Goal: Task Accomplishment & Management: Use online tool/utility

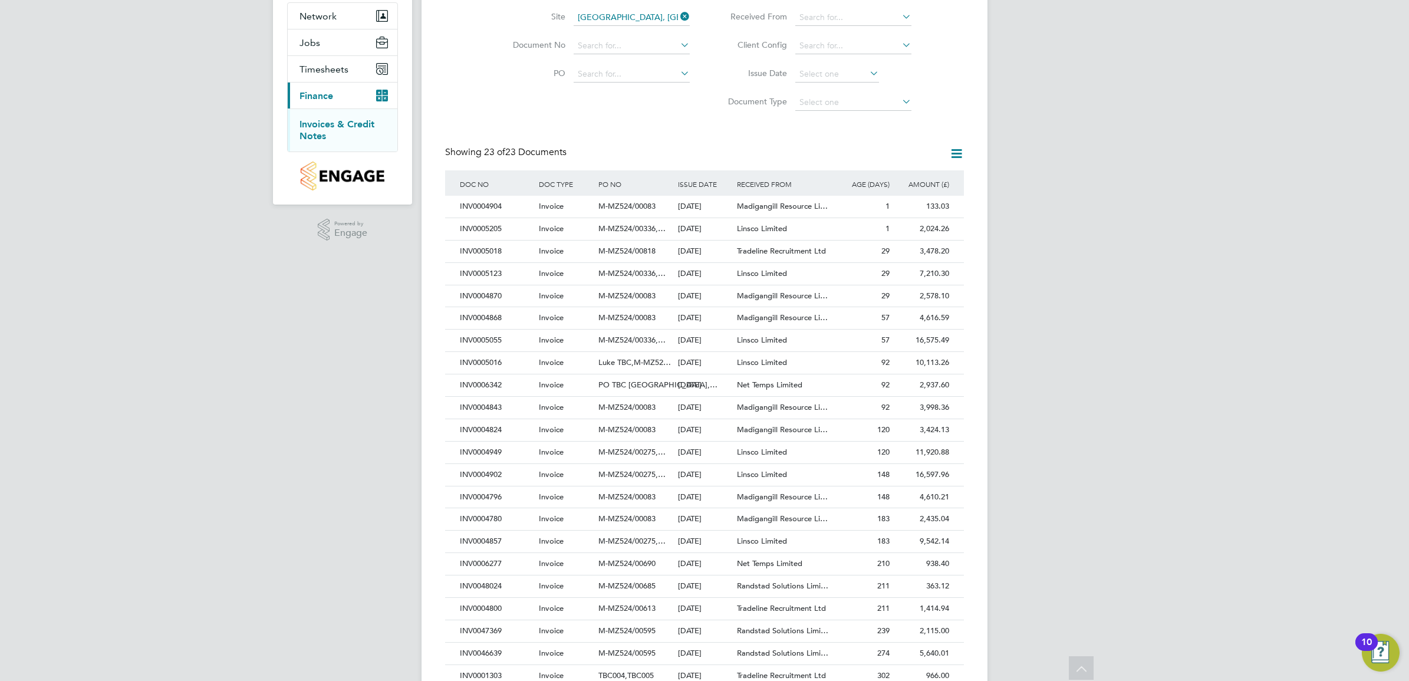
click at [953, 155] on icon at bounding box center [956, 153] width 15 height 15
click at [926, 180] on li "Download invoices" at bounding box center [907, 181] width 111 height 17
click at [1119, 406] on div "LC [PERSON_NAME] Notifications 20 Applications: Network Team Members Sites Work…" at bounding box center [704, 320] width 1409 height 863
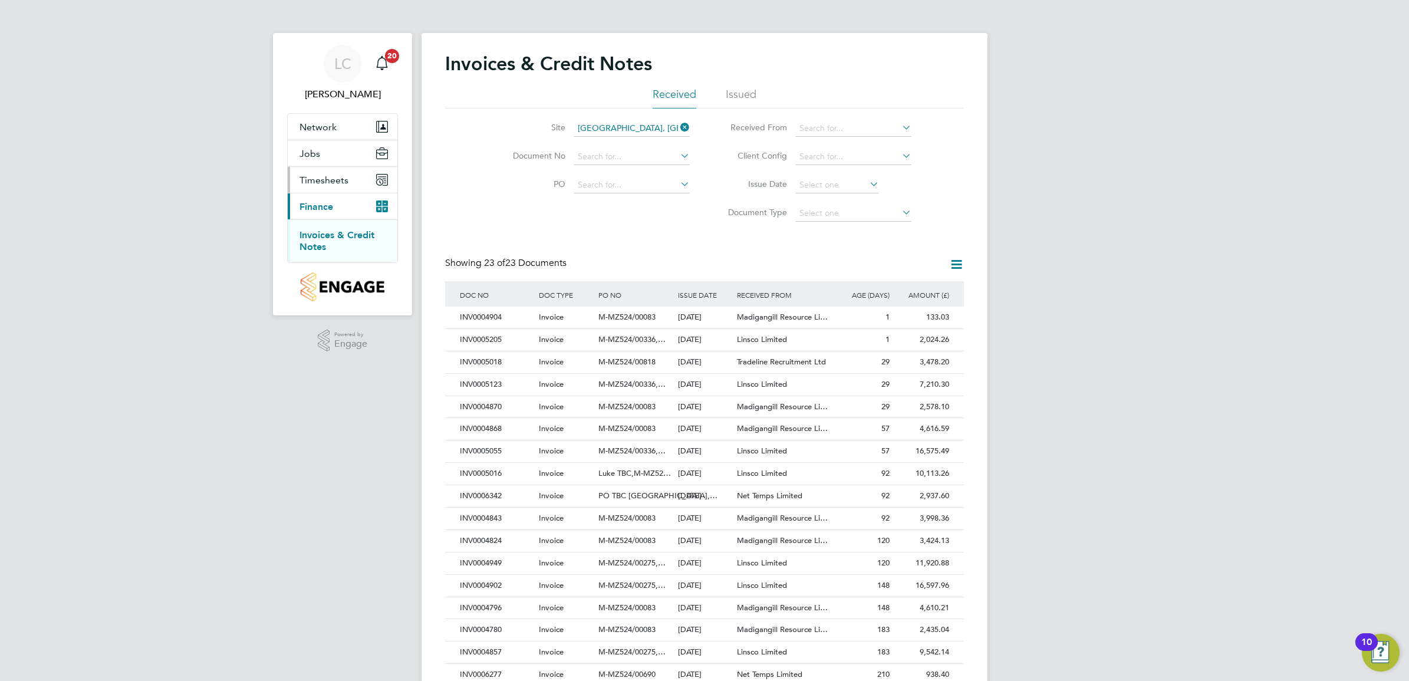
click at [326, 173] on button "Timesheets" at bounding box center [343, 180] width 110 height 26
click at [328, 175] on span "Timesheets" at bounding box center [324, 180] width 49 height 11
click at [334, 212] on link "Timesheets" at bounding box center [324, 208] width 49 height 11
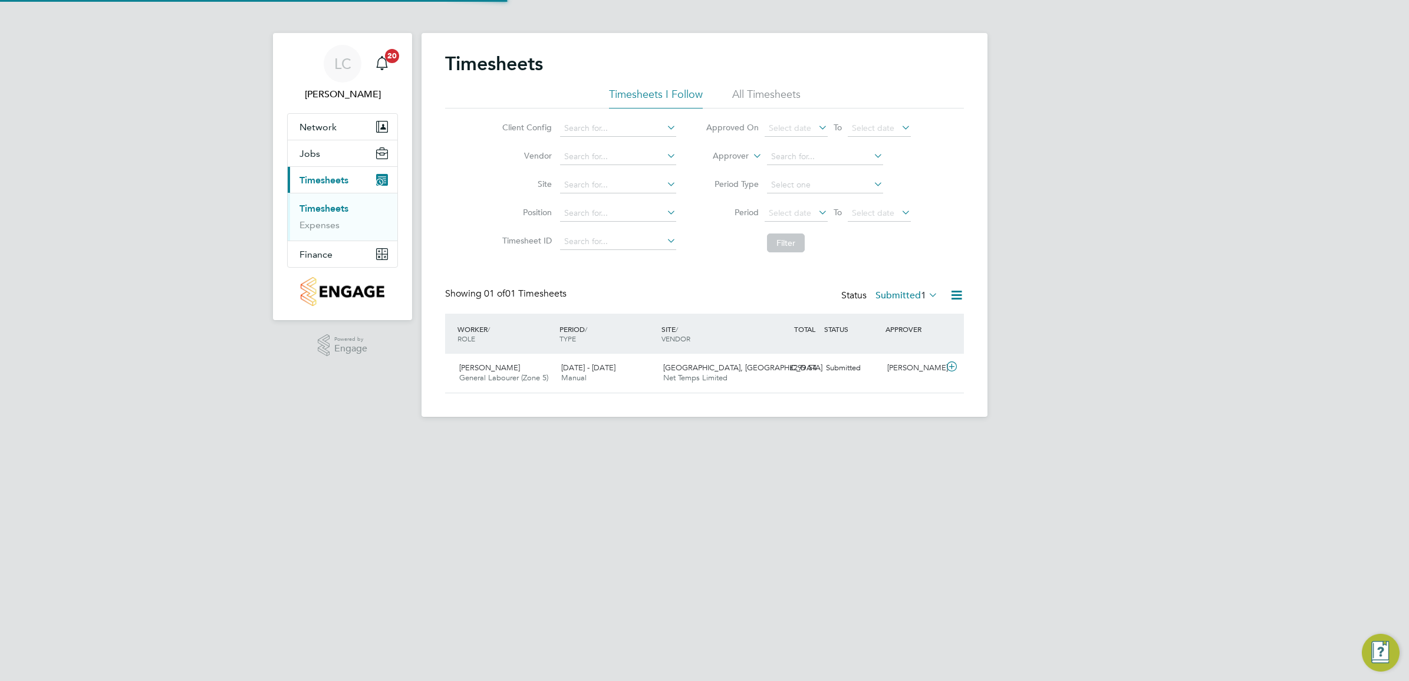
scroll to position [29, 102]
click at [587, 179] on input at bounding box center [618, 185] width 116 height 17
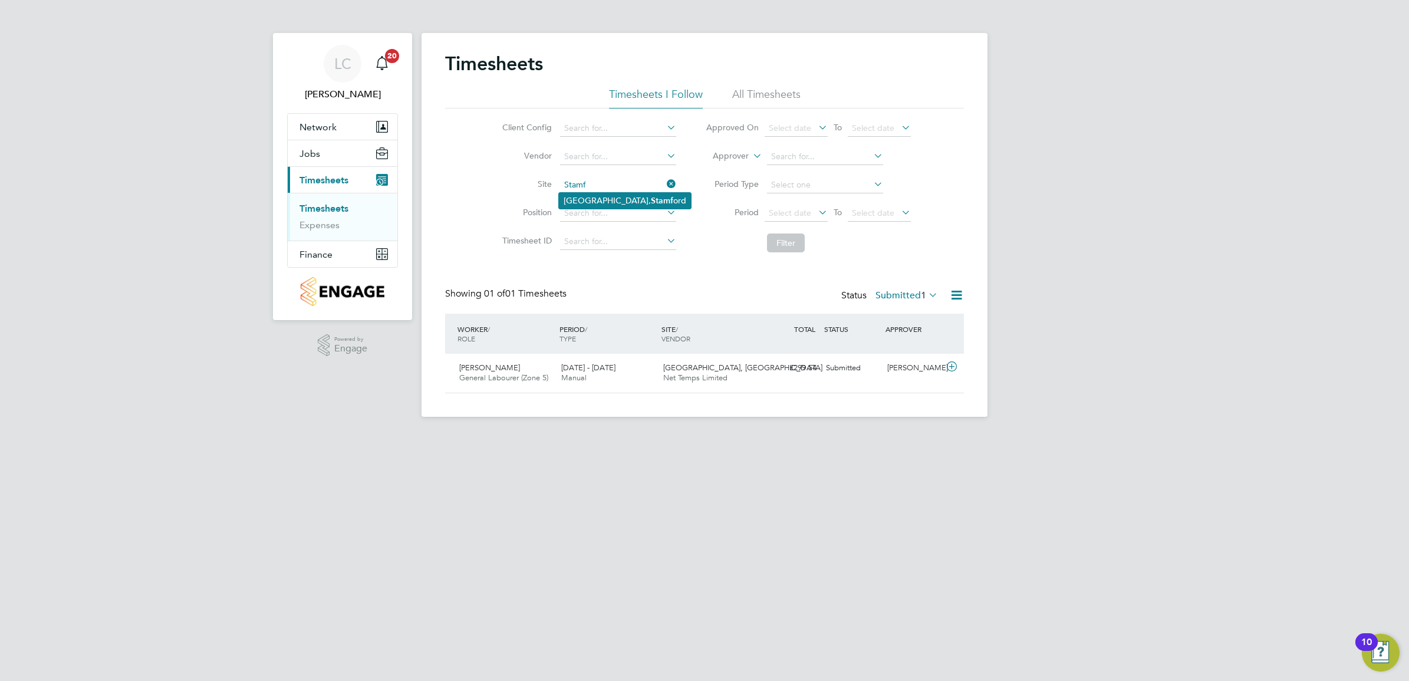
click at [600, 198] on li "[GEOGRAPHIC_DATA]" at bounding box center [625, 201] width 132 height 16
type input "[GEOGRAPHIC_DATA], [GEOGRAPHIC_DATA]"
click at [776, 95] on li "All Timesheets" at bounding box center [766, 97] width 68 height 21
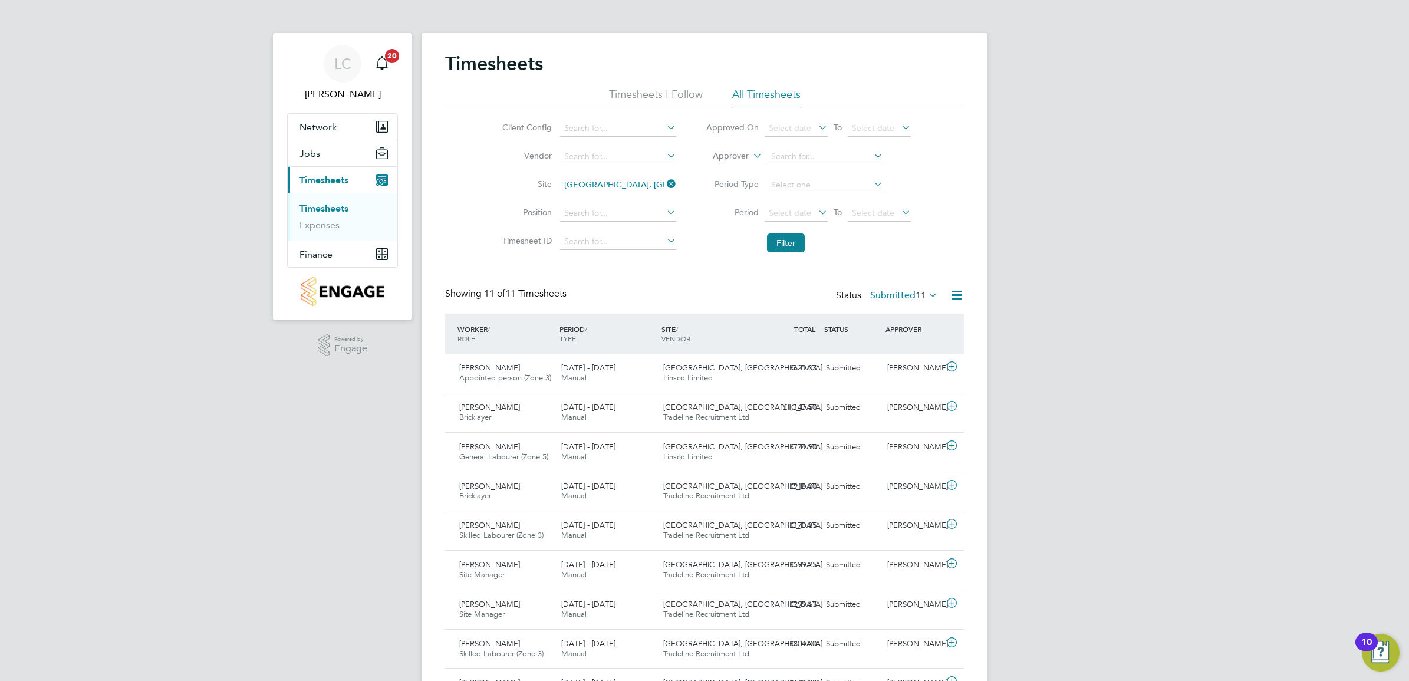
click at [917, 298] on span "11" at bounding box center [921, 296] width 11 height 12
click at [908, 314] on li "All" at bounding box center [893, 316] width 54 height 17
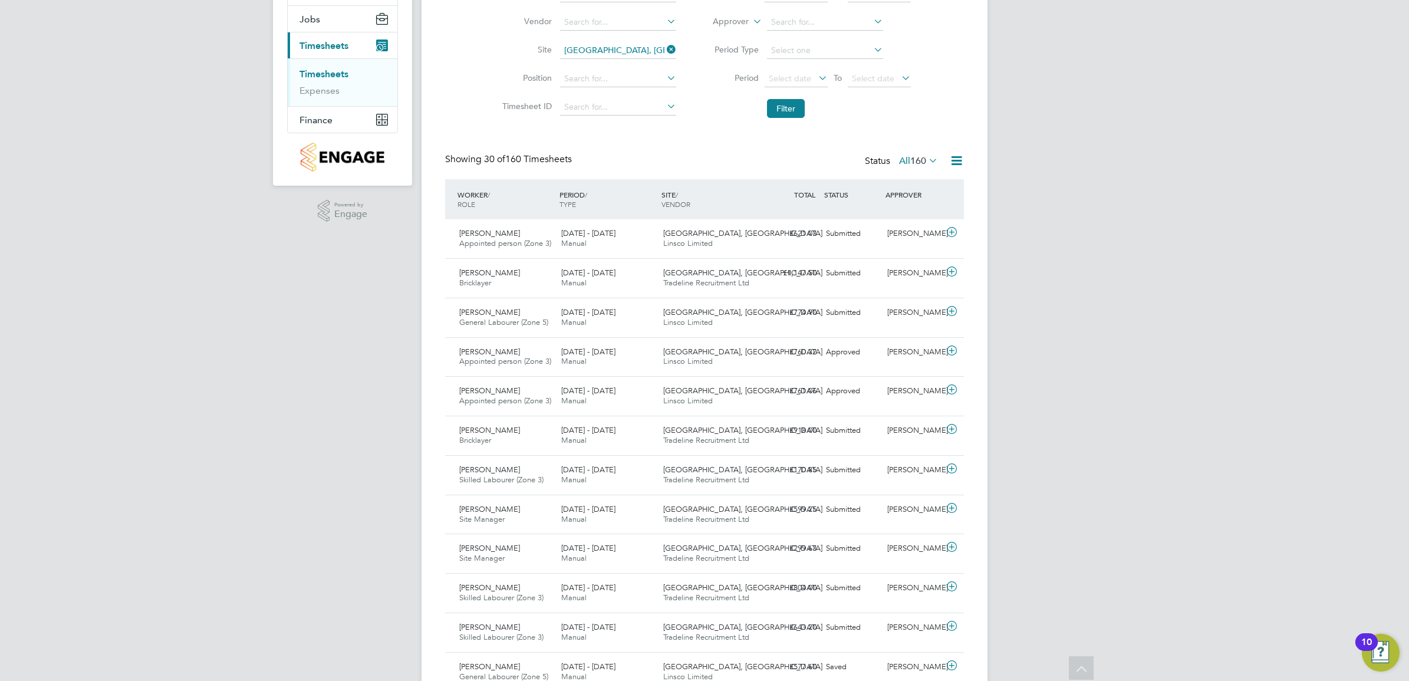
click at [959, 162] on icon at bounding box center [956, 160] width 15 height 15
click at [883, 187] on li "Export Timesheets" at bounding box center [883, 189] width 156 height 17
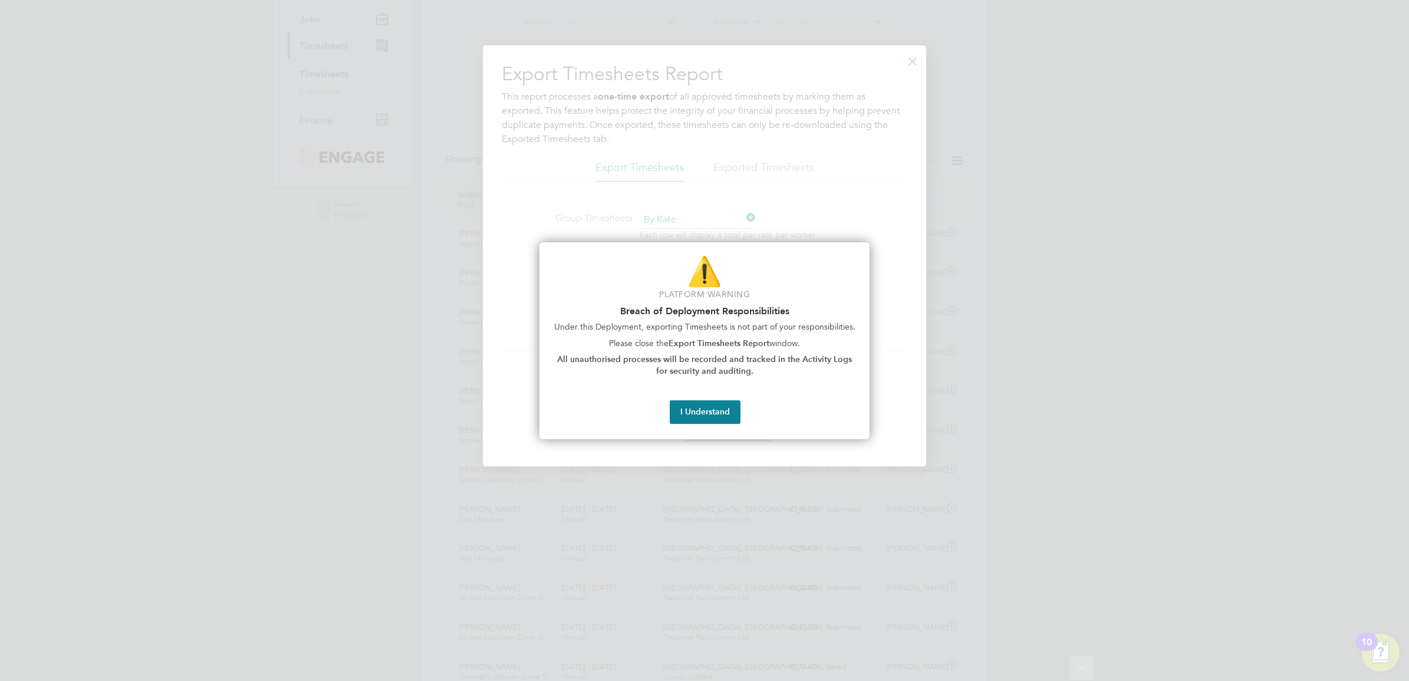
click at [1009, 188] on div at bounding box center [704, 340] width 1409 height 681
click at [912, 63] on div at bounding box center [704, 340] width 1409 height 681
click at [702, 417] on button "I Understand" at bounding box center [705, 412] width 71 height 24
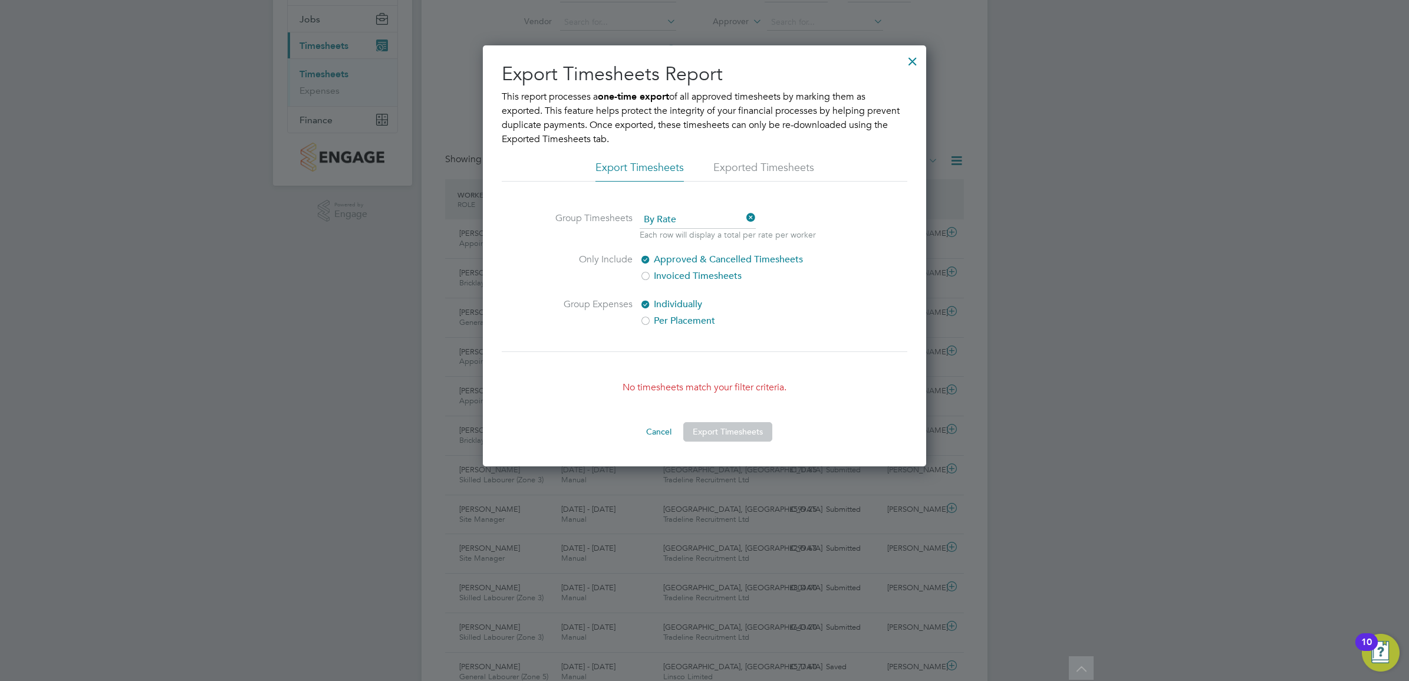
click at [911, 60] on div at bounding box center [912, 58] width 21 height 21
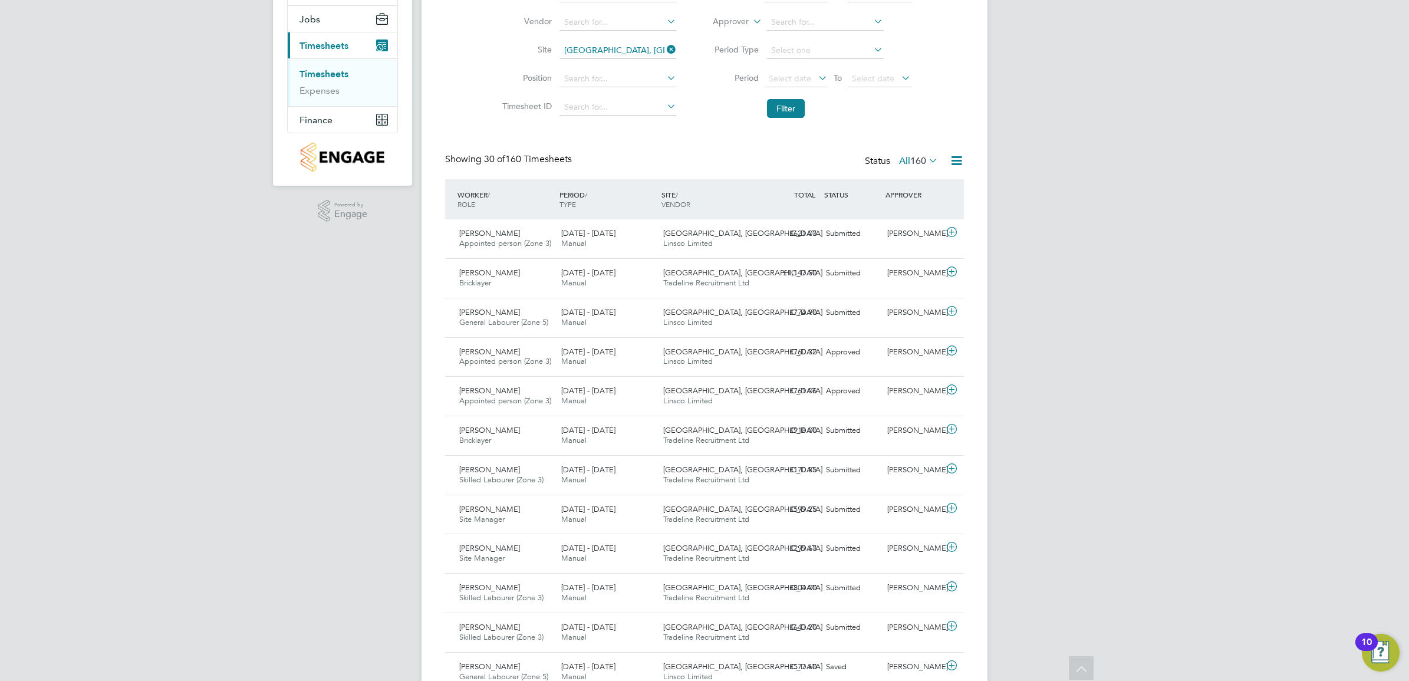
click at [956, 163] on icon at bounding box center [956, 160] width 15 height 15
click at [906, 210] on li "Download Timesheets Report" at bounding box center [883, 212] width 156 height 17
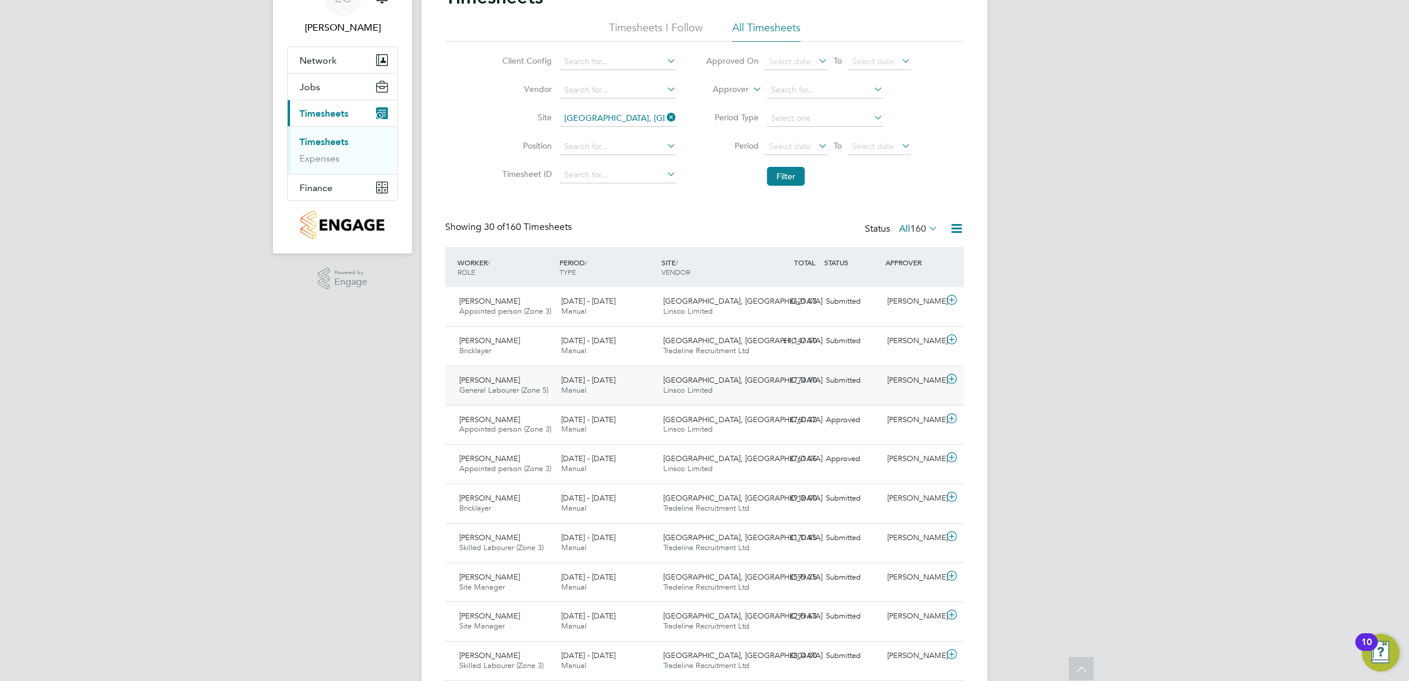
scroll to position [0, 0]
